Goal: Task Accomplishment & Management: Manage account settings

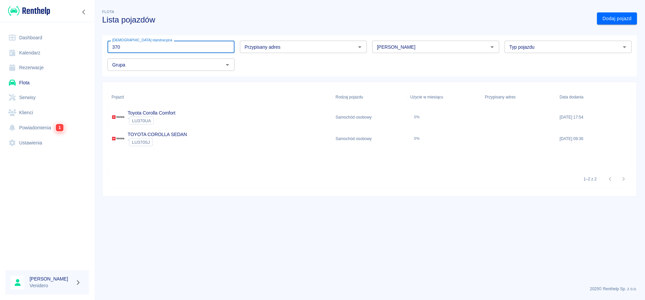
type input "370"
click at [163, 114] on link "Toyota Corolla Comfort" at bounding box center [152, 112] width 48 height 5
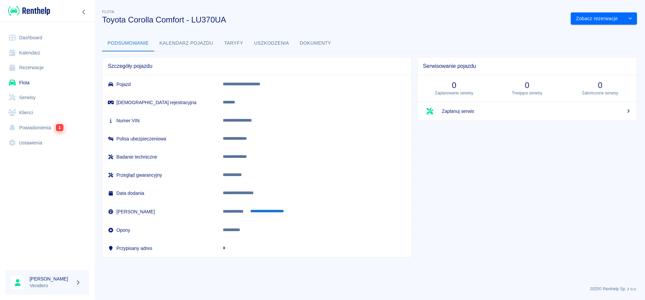
click at [19, 94] on link "Serwisy" at bounding box center [47, 97] width 84 height 15
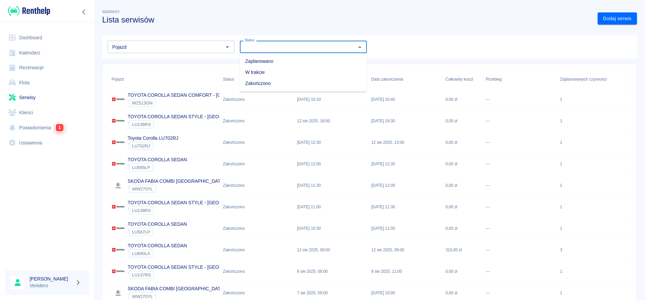
click at [277, 46] on input "Status" at bounding box center [298, 47] width 112 height 8
click at [272, 64] on li "Zaplanowano" at bounding box center [303, 61] width 127 height 11
type input "Zaplanowano"
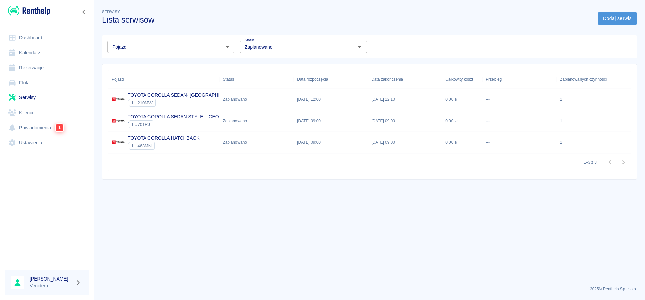
click at [620, 19] on link "Dodaj serwis" at bounding box center [616, 18] width 39 height 12
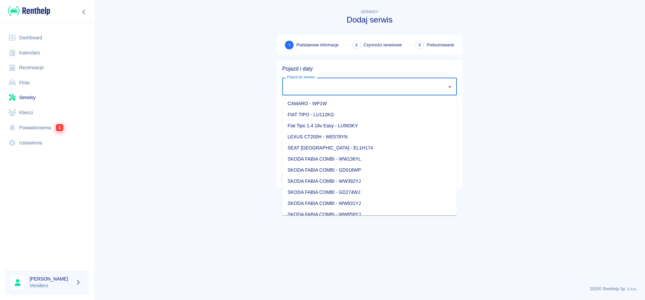
click at [310, 83] on input "Pojazd do serwisu" at bounding box center [364, 87] width 158 height 12
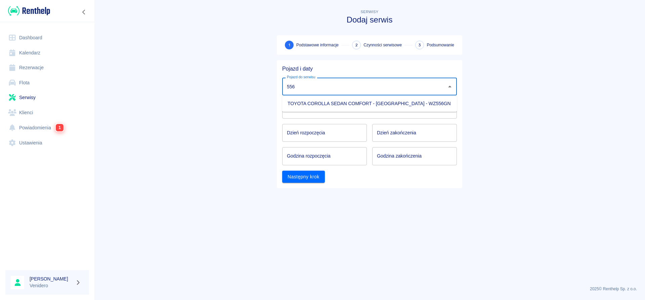
click at [292, 108] on li "TOYOTA COROLLA SEDAN COMFORT - KRAKÓW - WZ556GN" at bounding box center [369, 103] width 175 height 11
type input "TOYOTA COROLLA SEDAN COMFORT - KRAKÓW - WZ556GN"
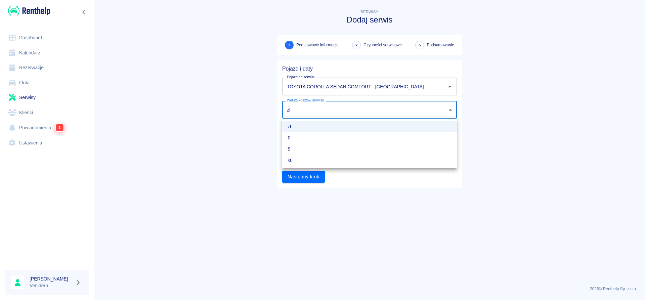
click at [314, 110] on body "Używamy plików Cookies, by zapewnić Ci najlepsze możliwe doświadczenie. Aby dow…" at bounding box center [322, 150] width 645 height 300
click at [315, 110] on div at bounding box center [322, 150] width 645 height 300
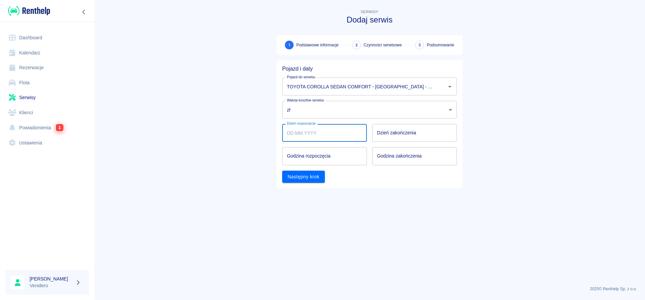
type input "DD.MM.YYYY"
click at [310, 132] on input "DD.MM.YYYY" at bounding box center [324, 133] width 85 height 18
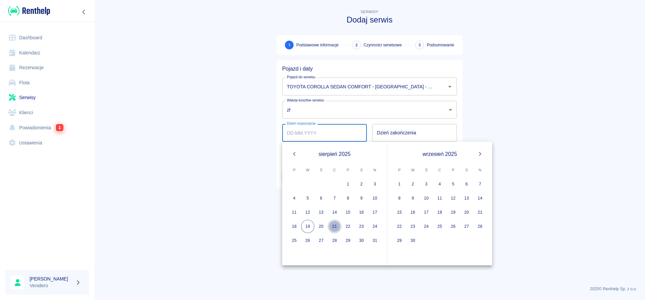
click at [336, 228] on button "21" at bounding box center [334, 226] width 13 height 13
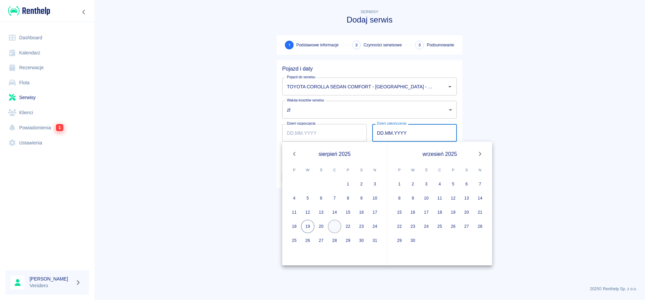
type input "21.08.2025"
type input "DD.MM.YYYY"
click at [337, 226] on button "21" at bounding box center [334, 226] width 13 height 13
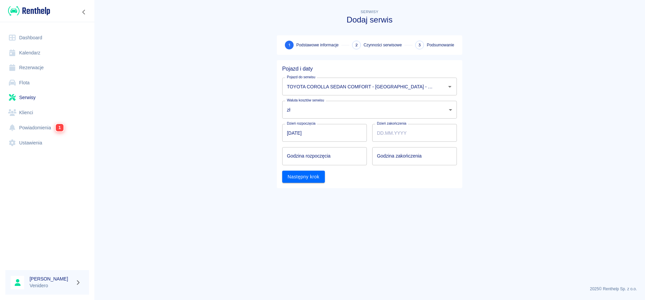
type input "21.08.2025"
click at [304, 158] on input "hh:mm" at bounding box center [322, 156] width 80 height 18
type input "08:30"
click at [390, 157] on input "hh:mm" at bounding box center [412, 156] width 80 height 18
type input "12:00"
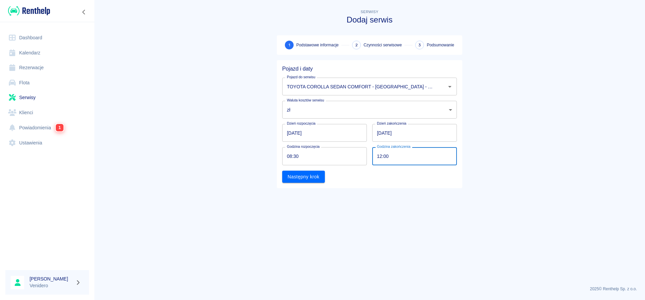
click at [318, 184] on div "Pojazd i daty Pojazd do serwisu TOYOTA COROLLA SEDAN COMFORT - KRAKÓW - WZ556GN…" at bounding box center [369, 124] width 185 height 128
click at [318, 181] on button "Następny krok" at bounding box center [303, 177] width 43 height 12
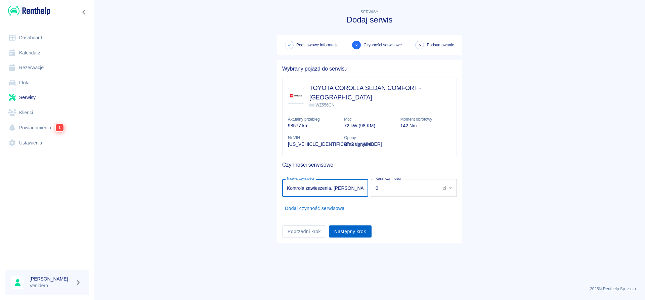
type input "Kontrola zawieszenia. Szafrańska"
click at [357, 225] on button "Następny krok" at bounding box center [350, 231] width 43 height 12
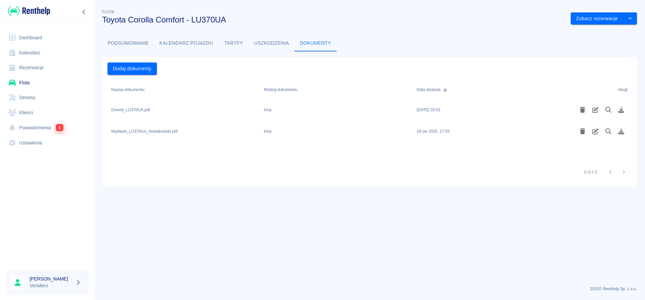
click at [27, 98] on link "Serwisy" at bounding box center [47, 97] width 84 height 15
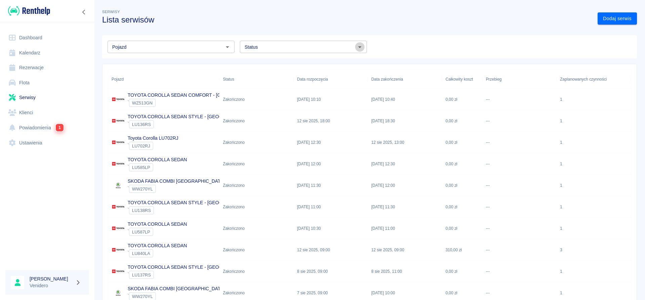
click at [362, 46] on icon "Otwórz" at bounding box center [360, 47] width 8 height 8
click at [251, 73] on li "W trakcie" at bounding box center [303, 72] width 127 height 11
type input "W trakcie"
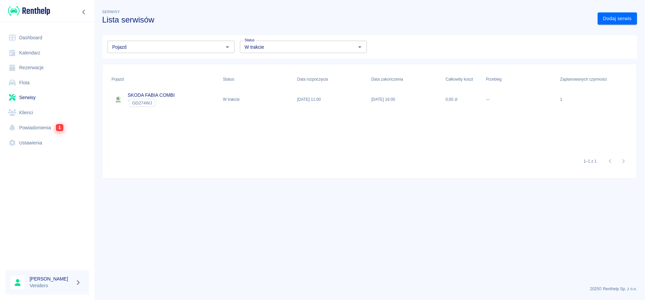
click at [174, 100] on div "` GD274WJ" at bounding box center [151, 103] width 47 height 8
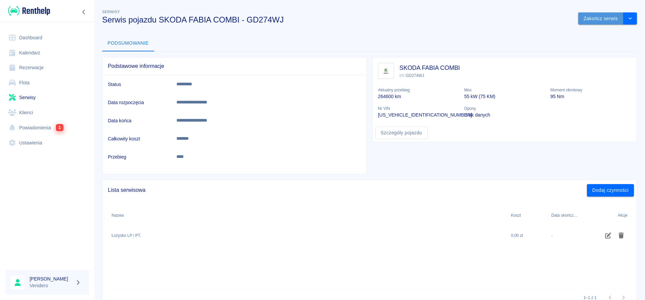
click at [592, 19] on button "Zakończ serwis" at bounding box center [600, 18] width 45 height 12
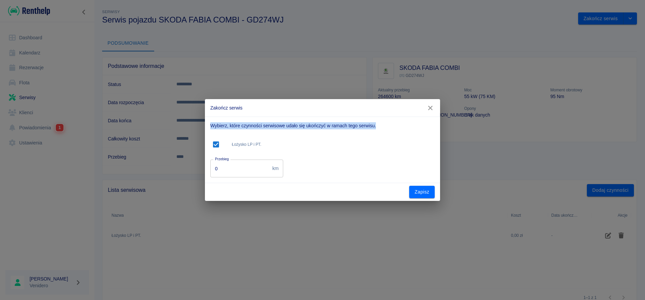
drag, startPoint x: 295, startPoint y: 106, endPoint x: 300, endPoint y: 140, distance: 34.5
click at [300, 140] on div "Zakończ serwis Wybierz, które czynności serwisowe udało się ukończyć w ramach t…" at bounding box center [322, 150] width 235 height 102
click at [432, 108] on icon "button" at bounding box center [430, 107] width 9 height 7
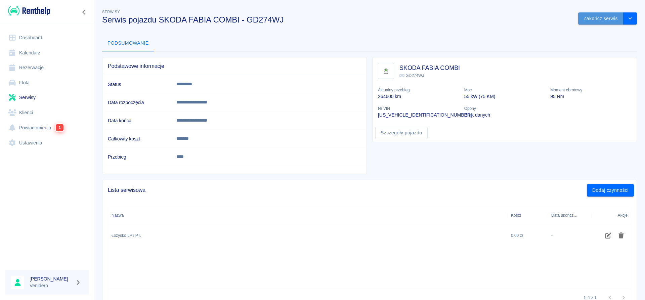
click at [593, 17] on button "Zakończ serwis" at bounding box center [600, 18] width 45 height 12
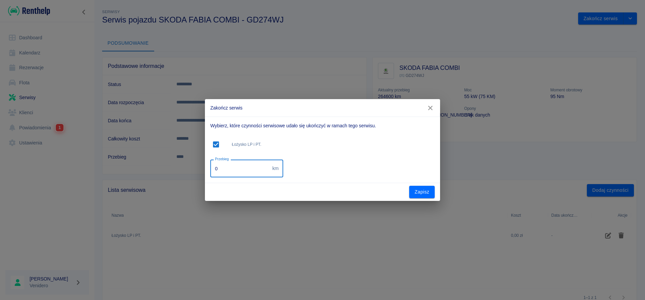
drag, startPoint x: 222, startPoint y: 170, endPoint x: 170, endPoint y: 175, distance: 51.9
click at [210, 175] on input "0" at bounding box center [239, 169] width 59 height 18
type input "268500"
click at [416, 190] on button "Zapisz" at bounding box center [422, 192] width 26 height 12
